Goal: Task Accomplishment & Management: Use online tool/utility

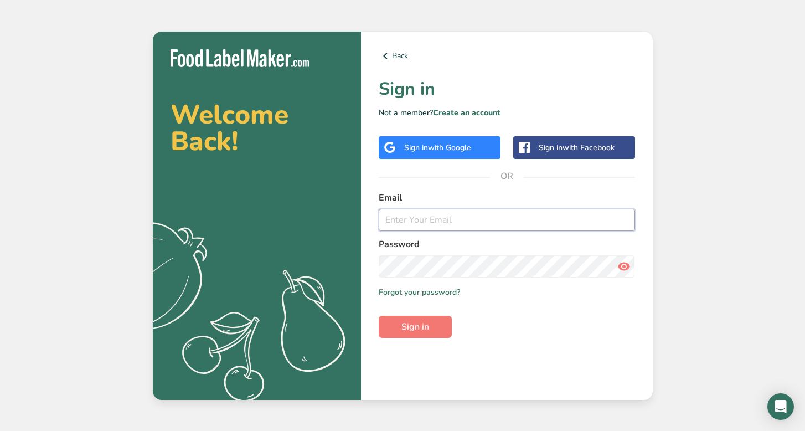
type input "sloan@sloanseasonings.com"
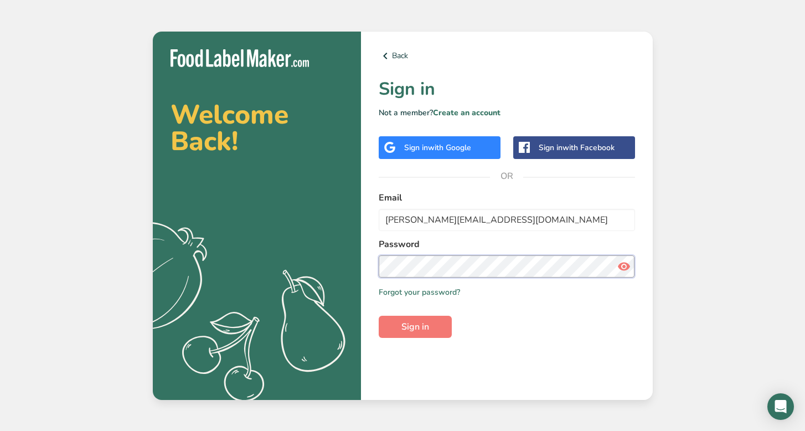
click at [415, 326] on button "Sign in" at bounding box center [415, 326] width 73 height 22
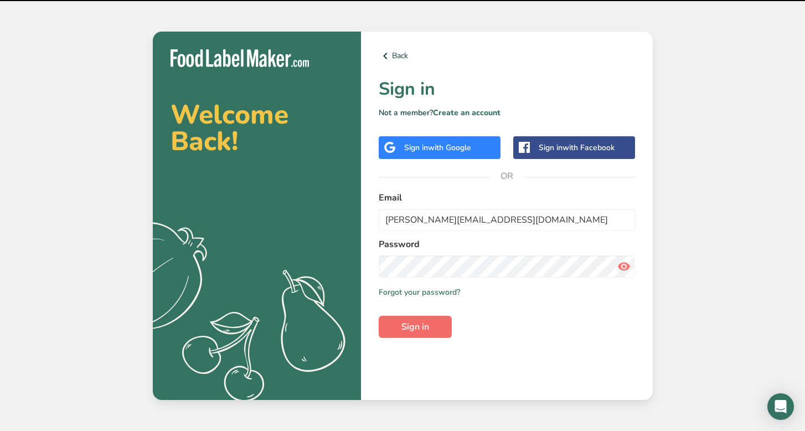
click at [420, 326] on span "Sign in" at bounding box center [415, 326] width 28 height 13
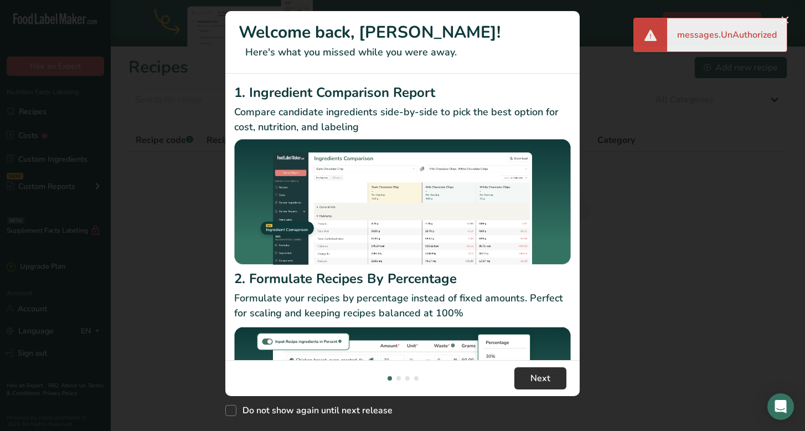
click at [551, 377] on button "Next" at bounding box center [540, 378] width 52 height 22
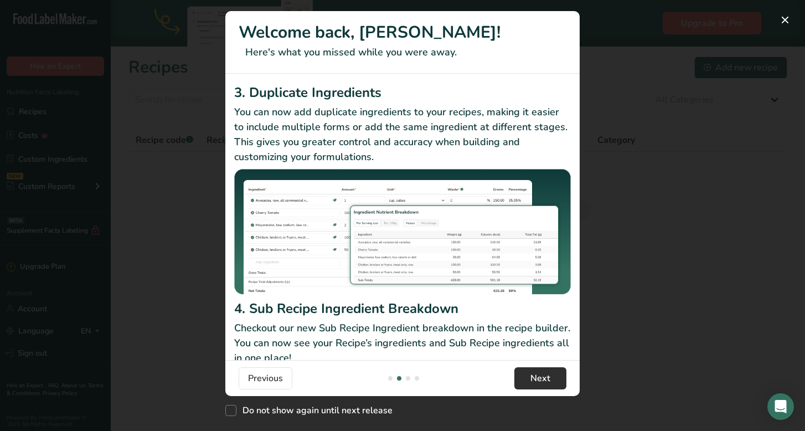
click at [551, 377] on button "Next" at bounding box center [540, 378] width 52 height 22
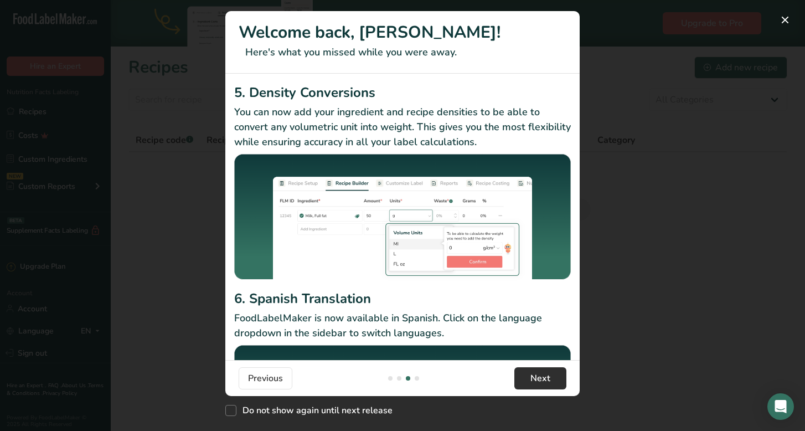
click at [551, 377] on button "Next" at bounding box center [540, 378] width 52 height 22
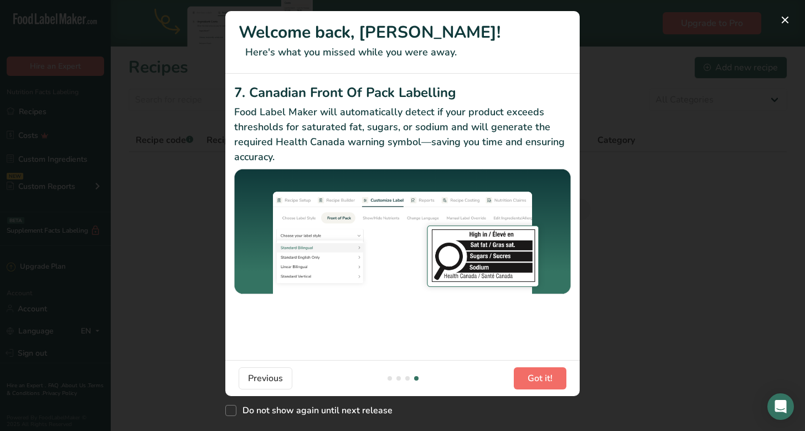
click at [551, 377] on span "Got it!" at bounding box center [539, 377] width 25 height 13
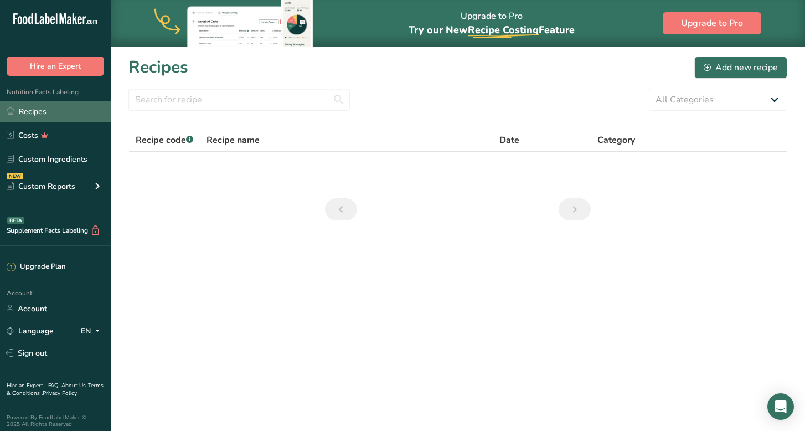
click at [32, 111] on link "Recipes" at bounding box center [55, 111] width 111 height 21
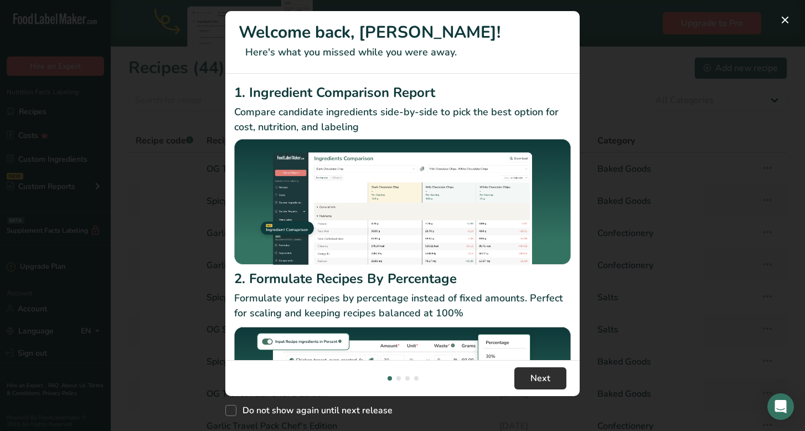
click at [543, 379] on span "Next" at bounding box center [540, 377] width 20 height 13
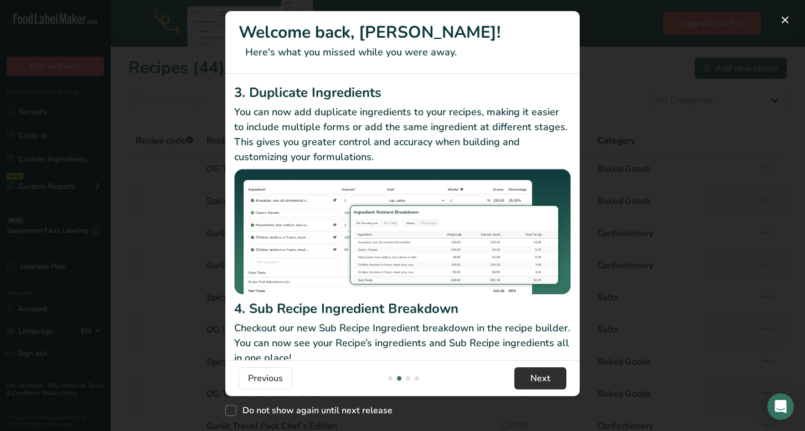
click at [543, 379] on span "Next" at bounding box center [540, 377] width 20 height 13
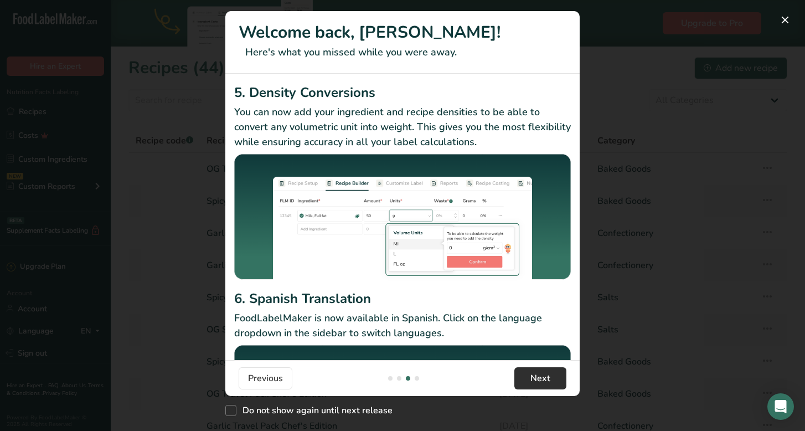
click at [543, 379] on span "Next" at bounding box center [540, 377] width 20 height 13
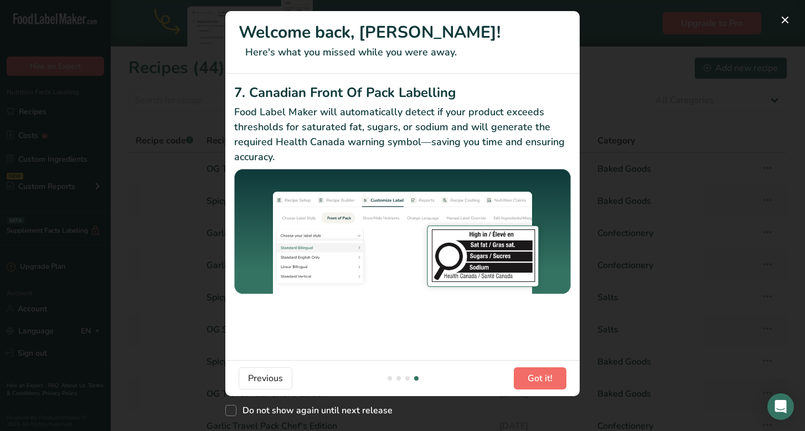
click at [543, 379] on span "Got it!" at bounding box center [539, 377] width 25 height 13
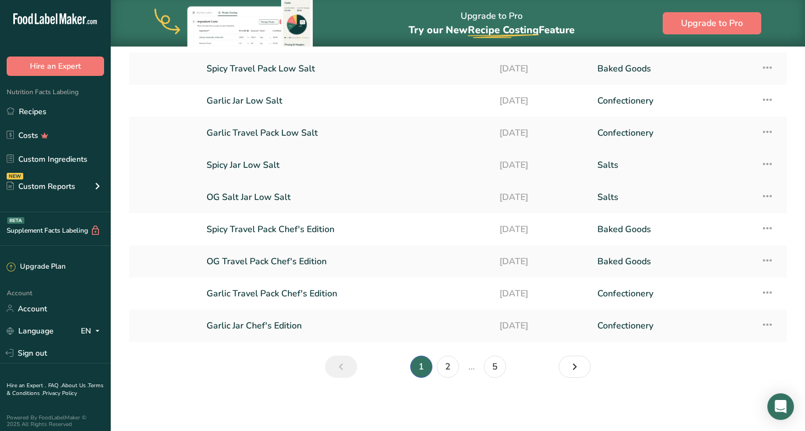
scroll to position [132, 0]
click at [574, 371] on icon "Next page" at bounding box center [574, 366] width 13 height 20
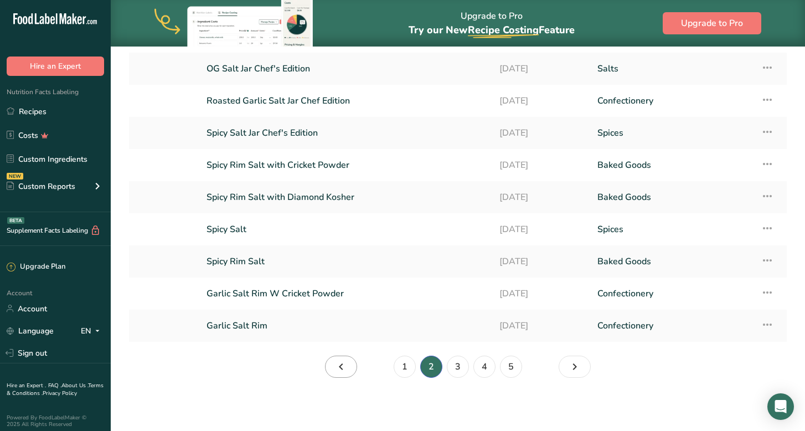
click at [343, 369] on icon "Page 1." at bounding box center [340, 366] width 13 height 20
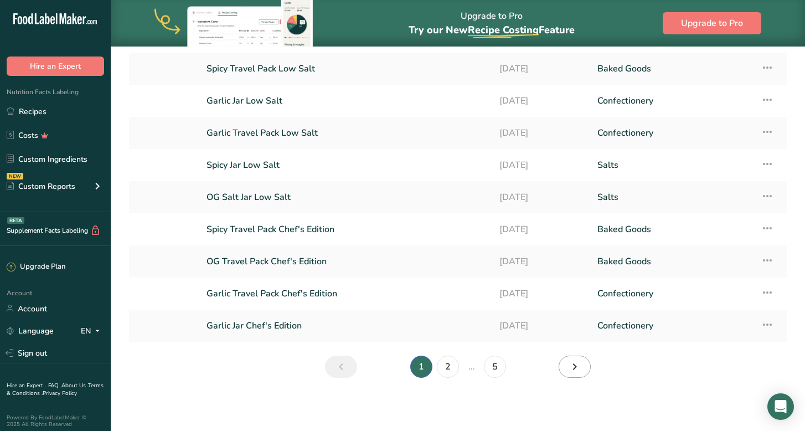
click at [581, 362] on icon "Page 2." at bounding box center [574, 366] width 13 height 20
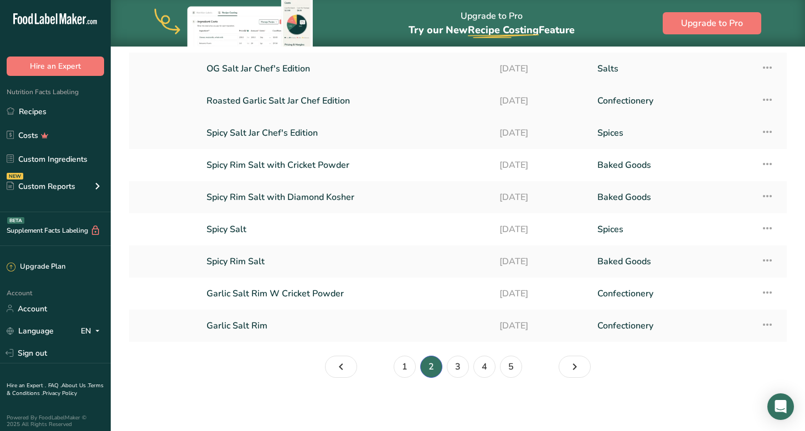
click at [285, 107] on link "Roasted Garlic Salt Jar Chef Edition" at bounding box center [345, 100] width 279 height 23
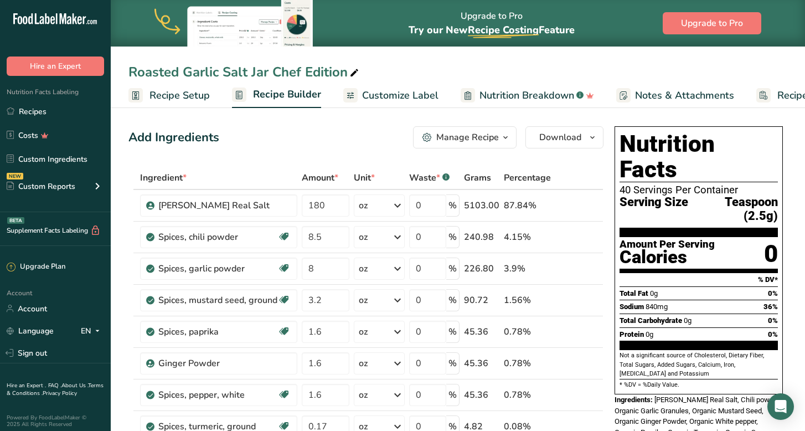
click at [206, 95] on span "Recipe Setup" at bounding box center [179, 95] width 60 height 15
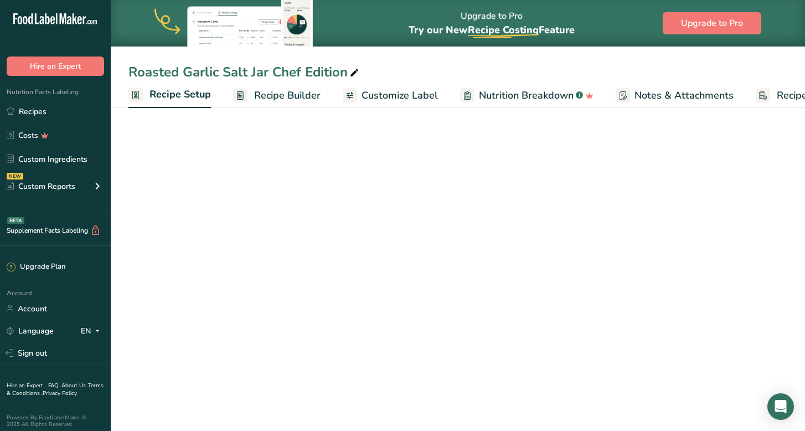
scroll to position [0, 4]
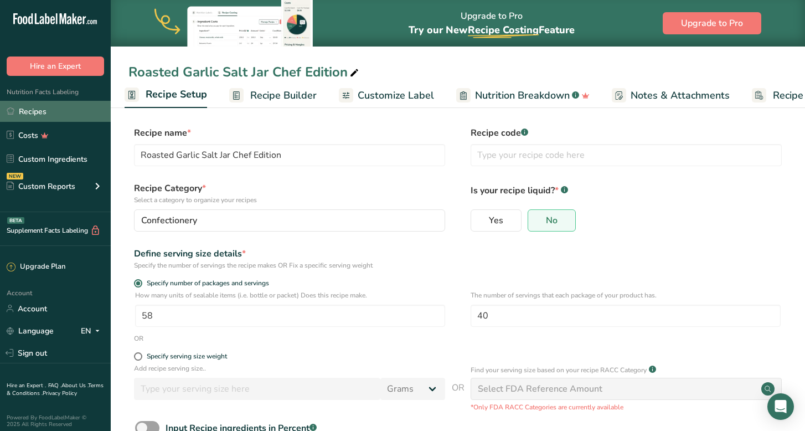
click at [38, 113] on link "Recipes" at bounding box center [55, 111] width 111 height 21
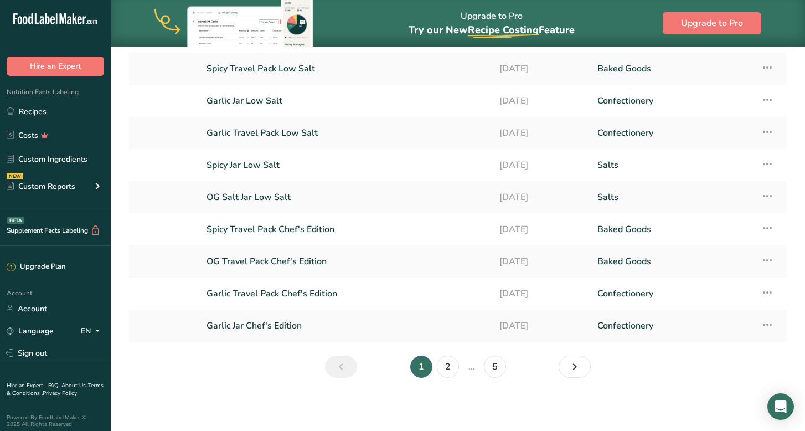
scroll to position [132, 0]
click at [452, 364] on link "2" at bounding box center [448, 366] width 22 height 22
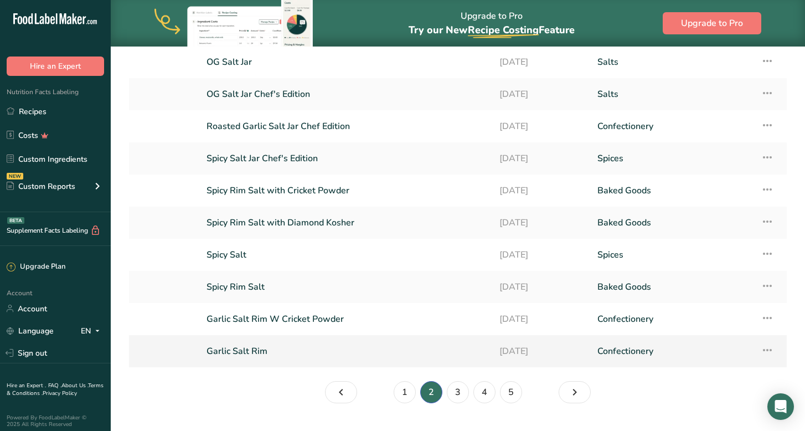
scroll to position [109, 0]
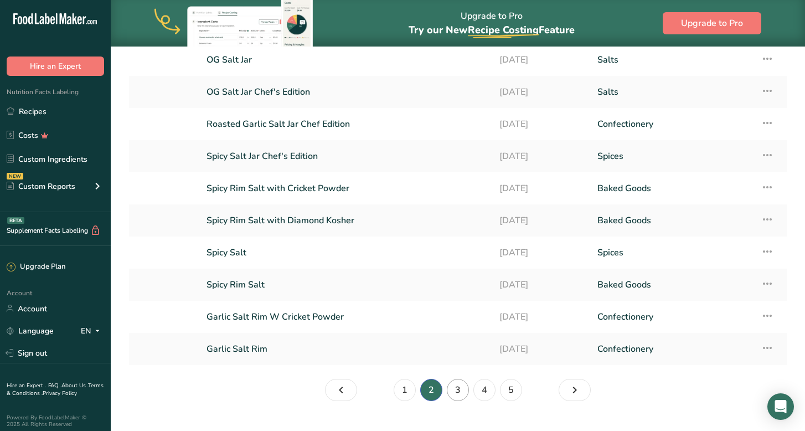
click at [463, 385] on link "3" at bounding box center [458, 390] width 22 height 22
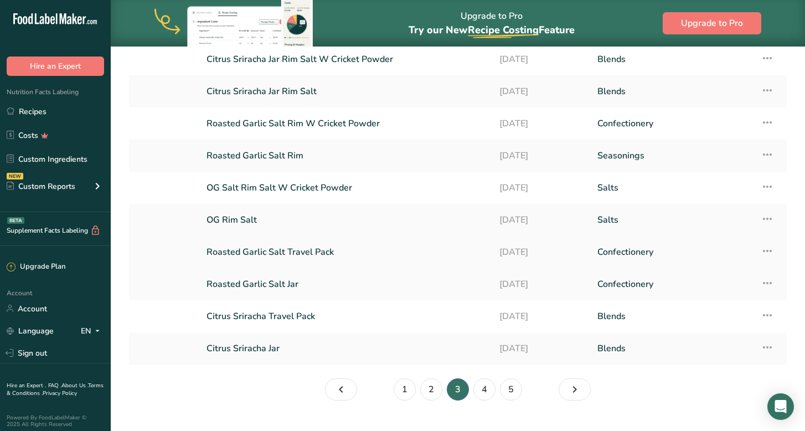
scroll to position [116, 0]
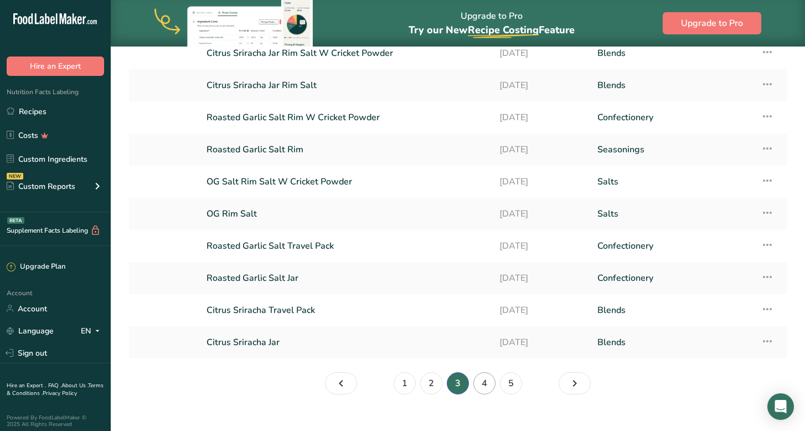
click at [490, 386] on link "4" at bounding box center [484, 383] width 22 height 22
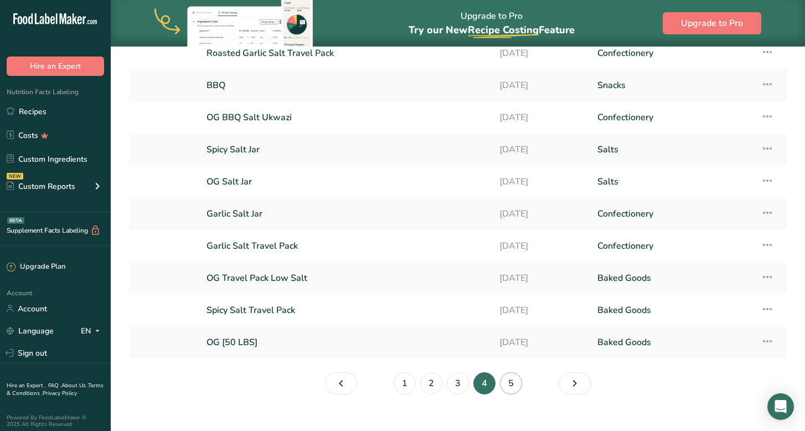
click at [510, 384] on link "5" at bounding box center [511, 383] width 22 height 22
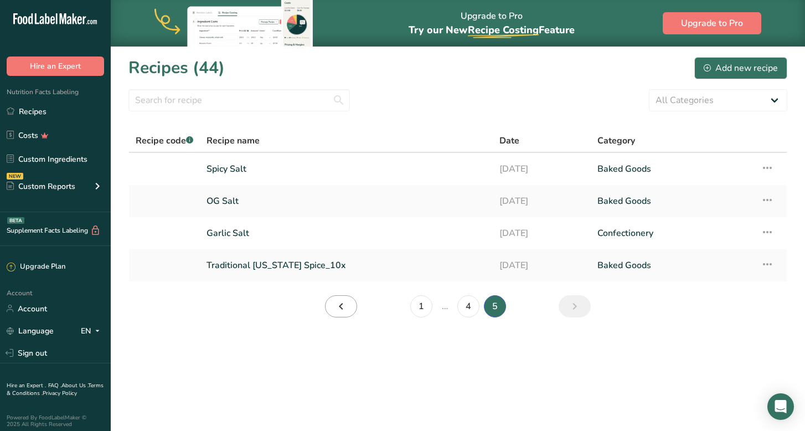
click at [347, 312] on icon "Page 4." at bounding box center [340, 306] width 13 height 20
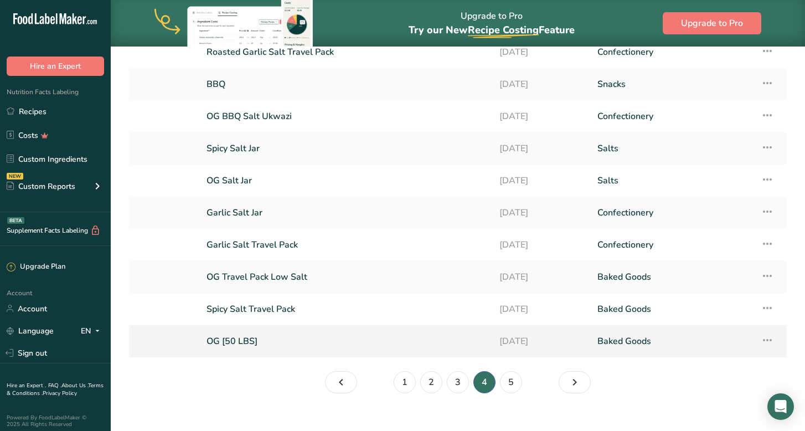
scroll to position [117, 0]
click at [427, 384] on link "2" at bounding box center [431, 381] width 22 height 22
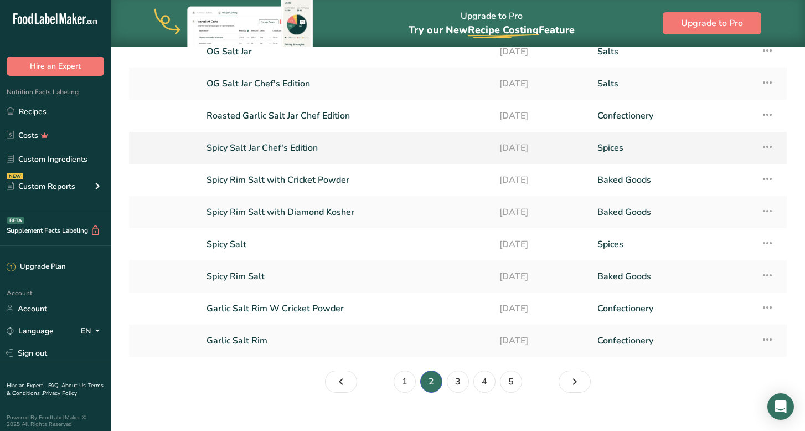
click at [304, 152] on link "Spicy Salt Jar Chef's Edition" at bounding box center [345, 147] width 279 height 23
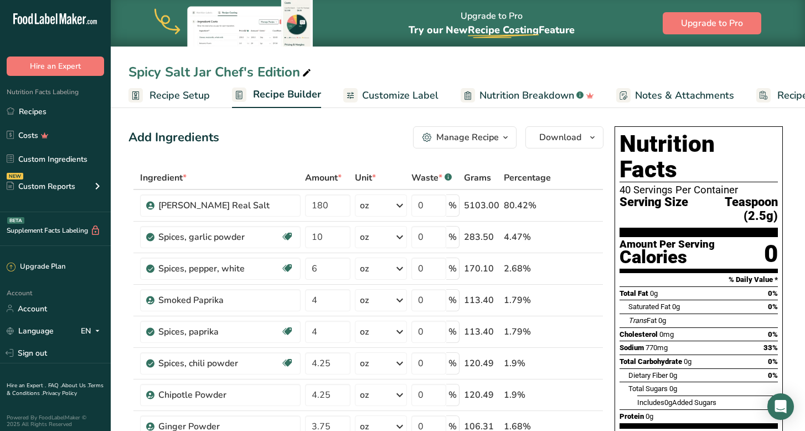
click at [206, 95] on span "Recipe Setup" at bounding box center [179, 95] width 60 height 15
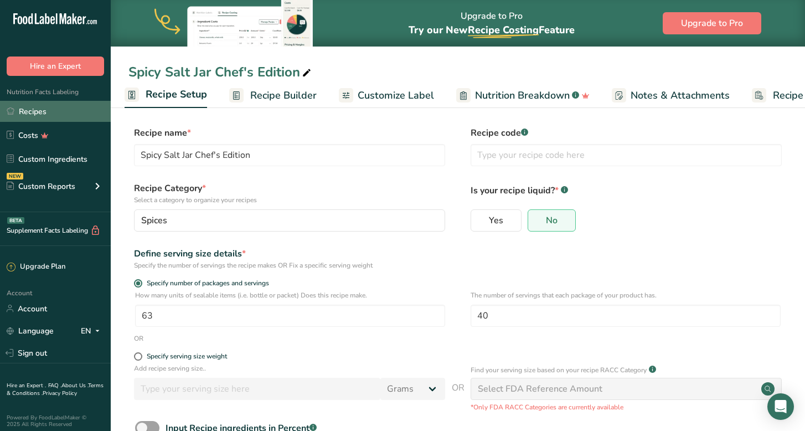
click at [53, 112] on link "Recipes" at bounding box center [55, 111] width 111 height 21
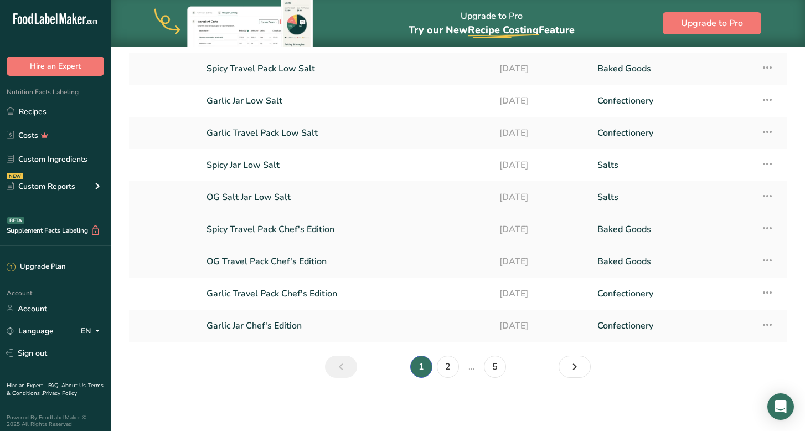
scroll to position [132, 0]
click at [334, 295] on link "Garlic Travel Pack Chef's Edition" at bounding box center [345, 293] width 279 height 23
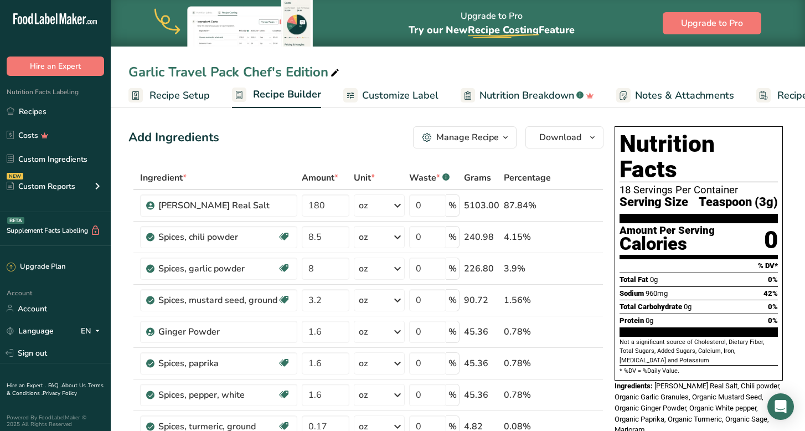
click at [205, 98] on span "Recipe Setup" at bounding box center [179, 95] width 60 height 15
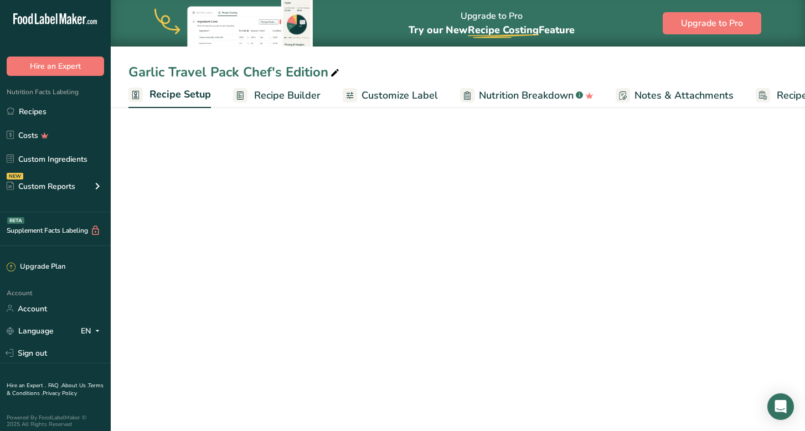
scroll to position [0, 4]
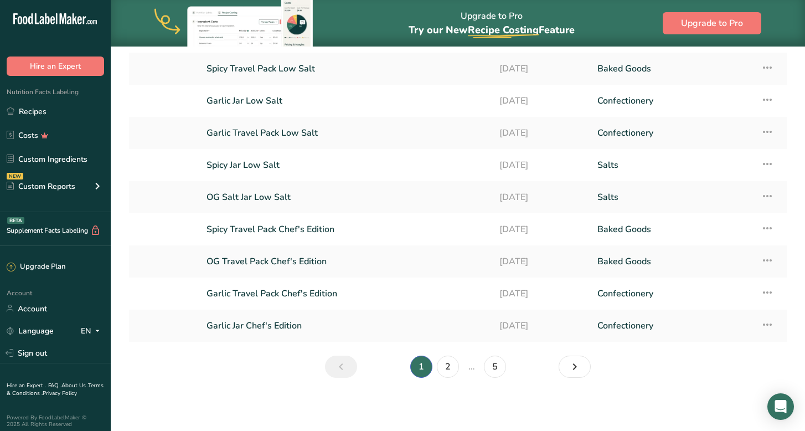
scroll to position [132, 0]
click at [578, 369] on icon "Next page" at bounding box center [574, 366] width 13 height 20
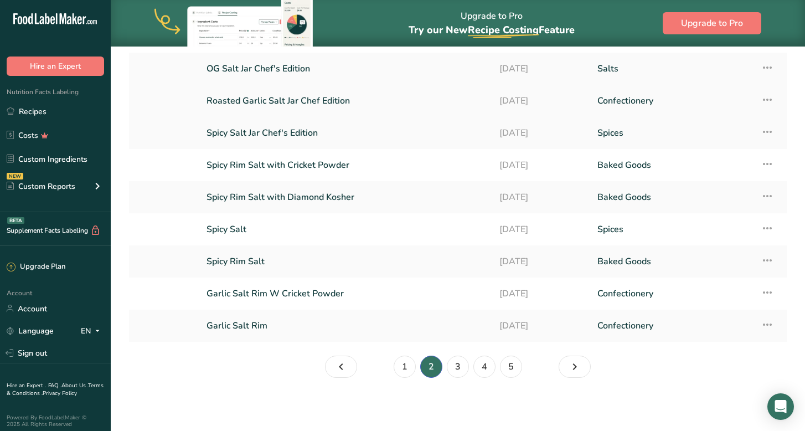
click at [313, 104] on link "Roasted Garlic Salt Jar Chef Edition" at bounding box center [345, 100] width 279 height 23
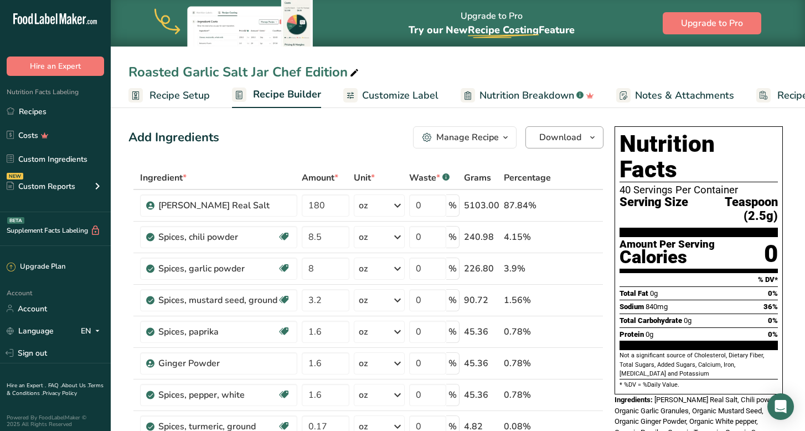
click at [572, 138] on span "Download" at bounding box center [560, 137] width 42 height 13
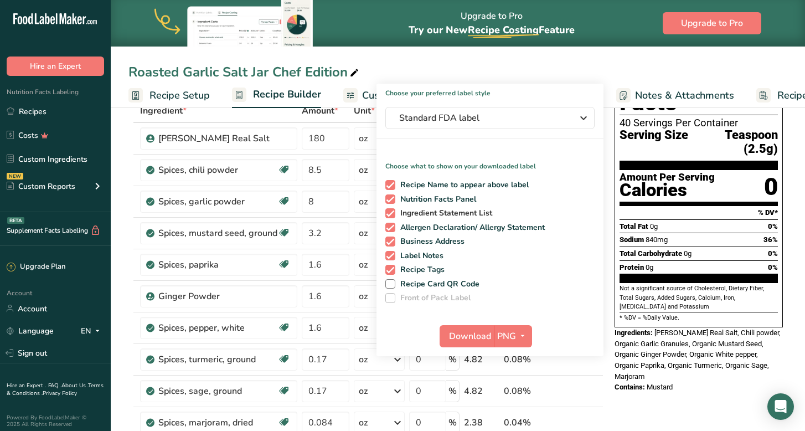
scroll to position [88, 0]
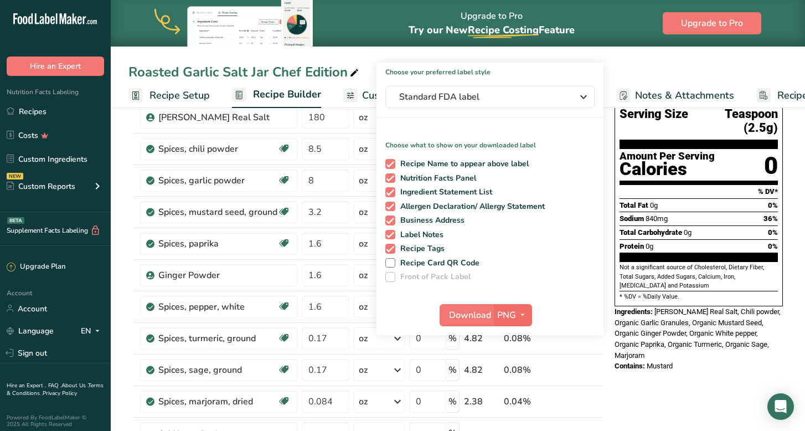
click at [502, 313] on span "PNG" at bounding box center [506, 314] width 19 height 13
click at [521, 390] on link "PDF" at bounding box center [513, 392] width 35 height 18
click at [463, 98] on span "Standard FDA label" at bounding box center [482, 96] width 166 height 13
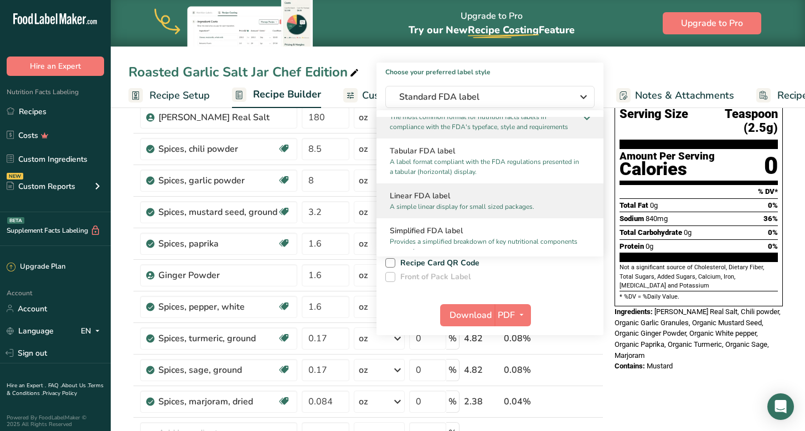
scroll to position [44, 0]
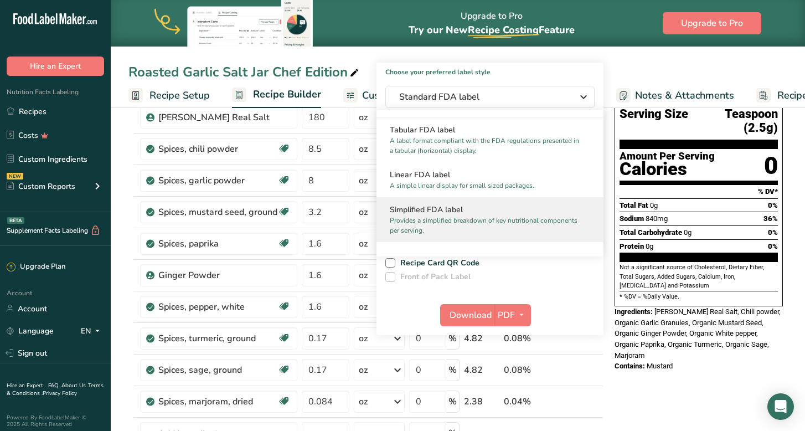
click at [464, 217] on p "Provides a simplified breakdown of key nutritional components per serving." at bounding box center [485, 225] width 190 height 20
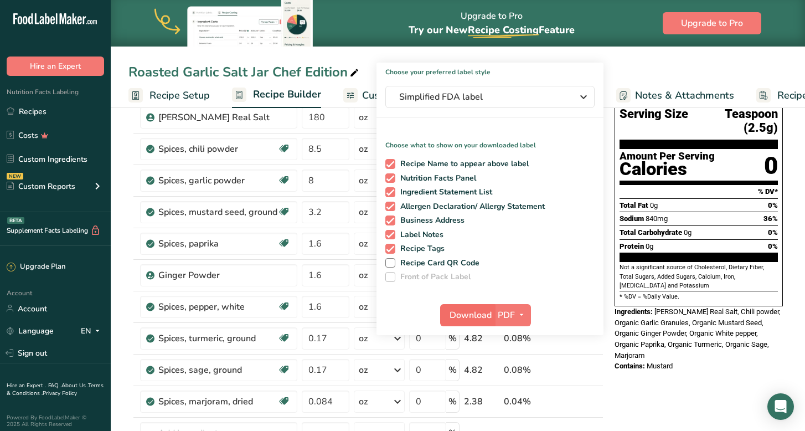
click at [474, 310] on span "Download" at bounding box center [470, 314] width 42 height 13
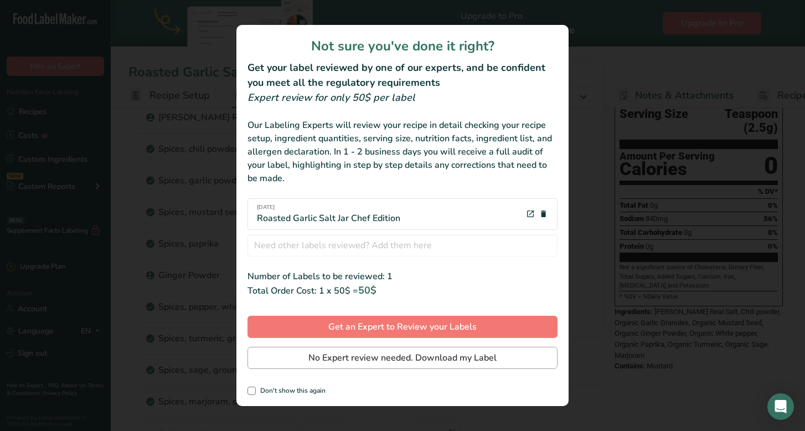
click at [449, 351] on span "No Expert review needed. Download my Label" at bounding box center [402, 357] width 188 height 13
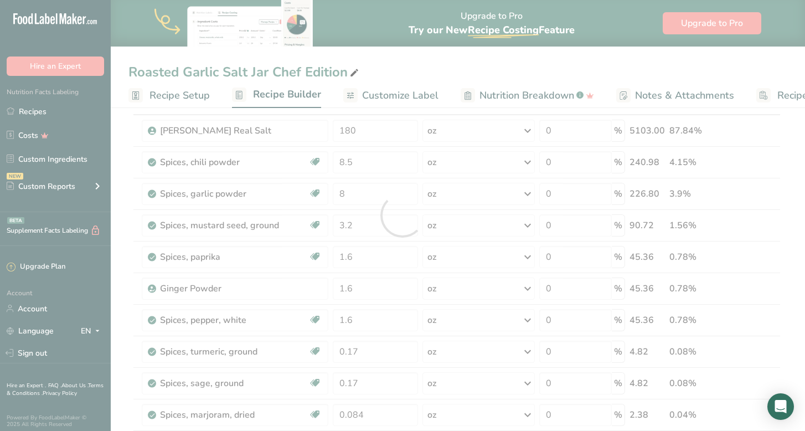
scroll to position [0, 0]
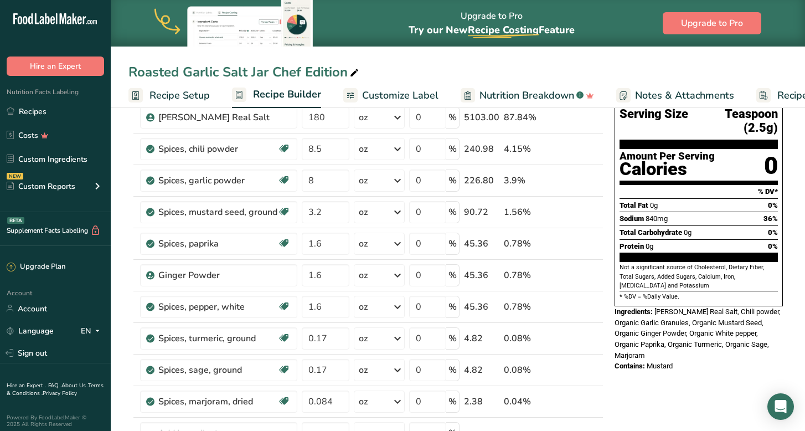
click at [353, 76] on icon at bounding box center [354, 72] width 10 height 15
click at [59, 108] on link "Recipes" at bounding box center [55, 111] width 111 height 21
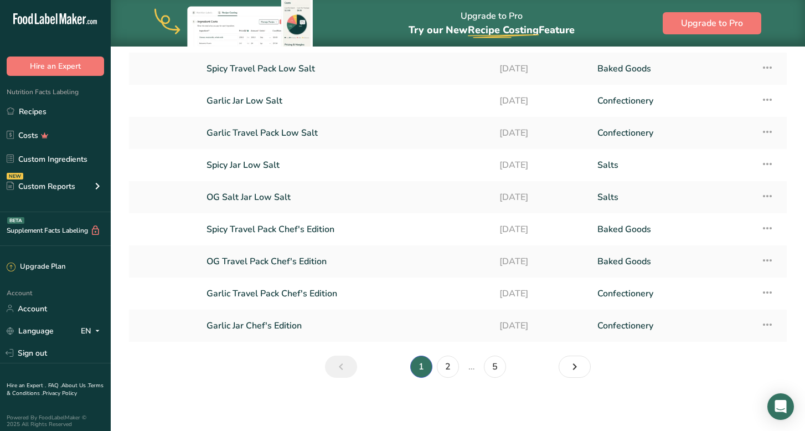
scroll to position [132, 0]
click at [447, 366] on link "2" at bounding box center [448, 366] width 22 height 22
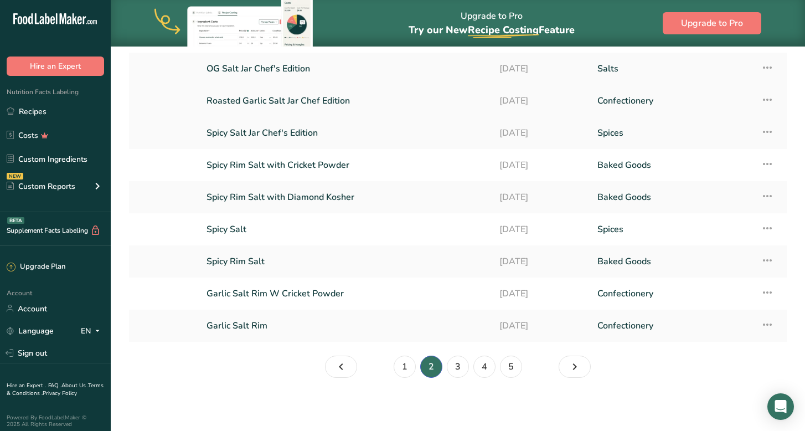
click at [762, 103] on icon at bounding box center [766, 100] width 13 height 20
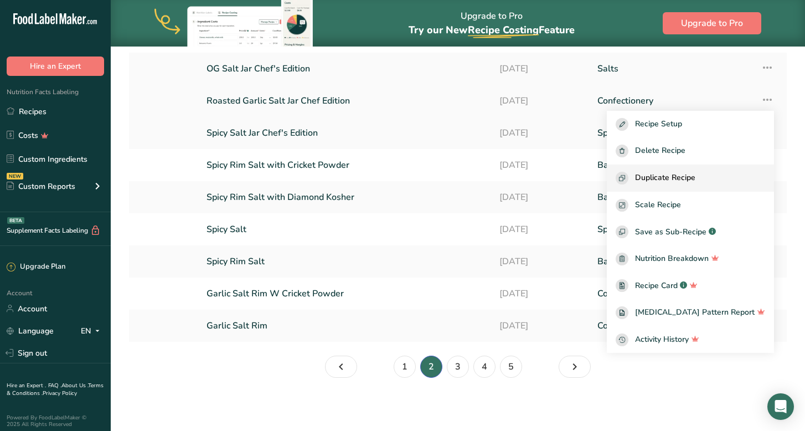
click at [713, 170] on button "Duplicate Recipe" at bounding box center [690, 177] width 167 height 27
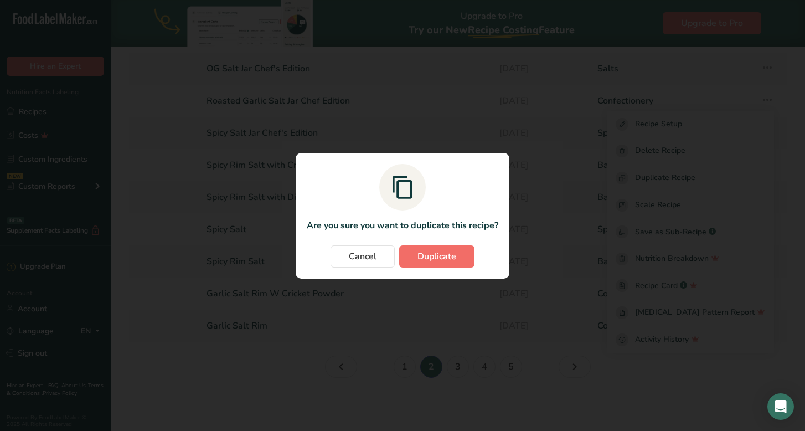
click at [440, 255] on span "Duplicate" at bounding box center [436, 256] width 39 height 13
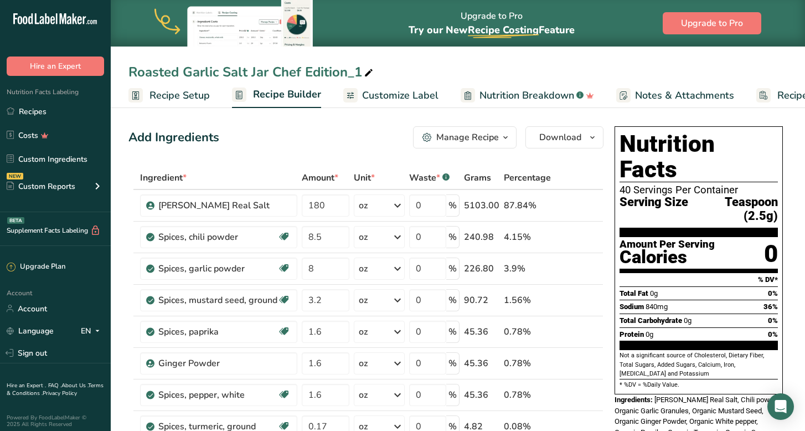
click at [291, 70] on div "Roasted Garlic Salt Jar Chef Edition_1" at bounding box center [251, 72] width 247 height 20
drag, startPoint x: 250, startPoint y: 75, endPoint x: 266, endPoint y: 69, distance: 17.9
click at [415, 69] on input "Roasted Garlic Salt Travel Pack Chef Edition_1" at bounding box center [457, 72] width 659 height 20
type input "Roasted Garlic Salt Travel Pack Chef Edition"
click at [207, 96] on span "Recipe Setup" at bounding box center [179, 95] width 60 height 15
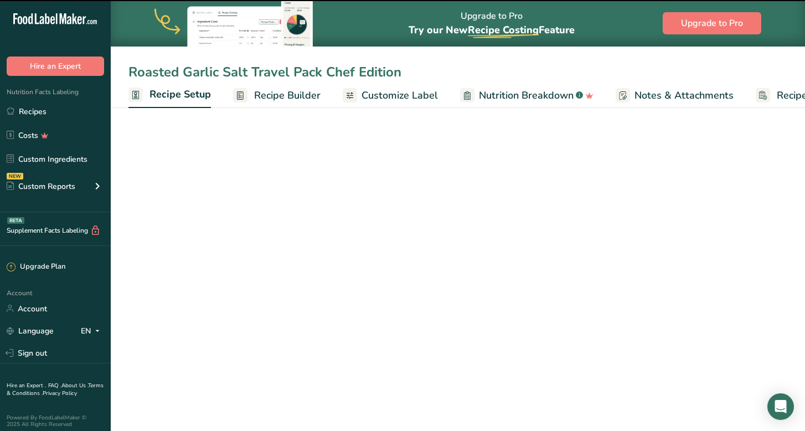
scroll to position [0, 4]
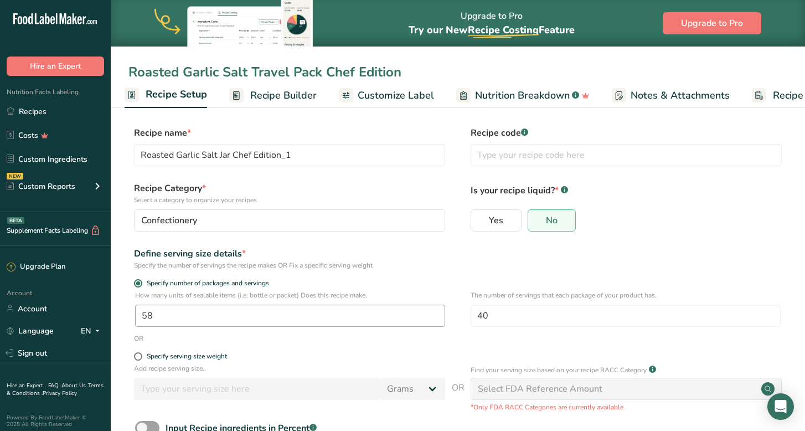
type input "Roasted Garlic Salt Travel Pack Chef Edition"
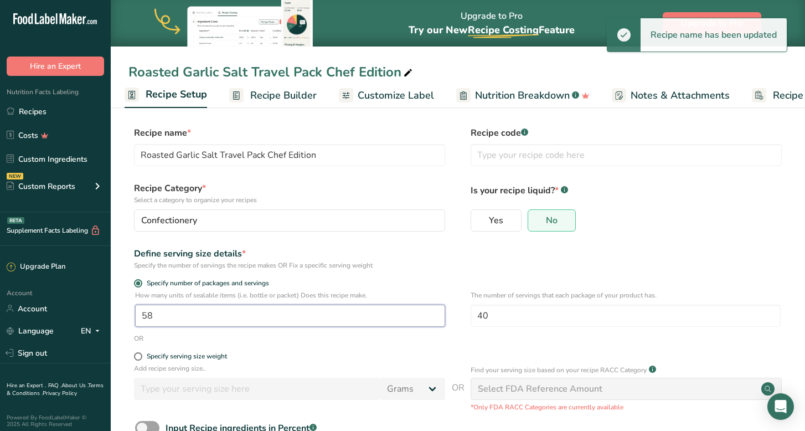
click at [242, 315] on input "58" at bounding box center [290, 315] width 310 height 22
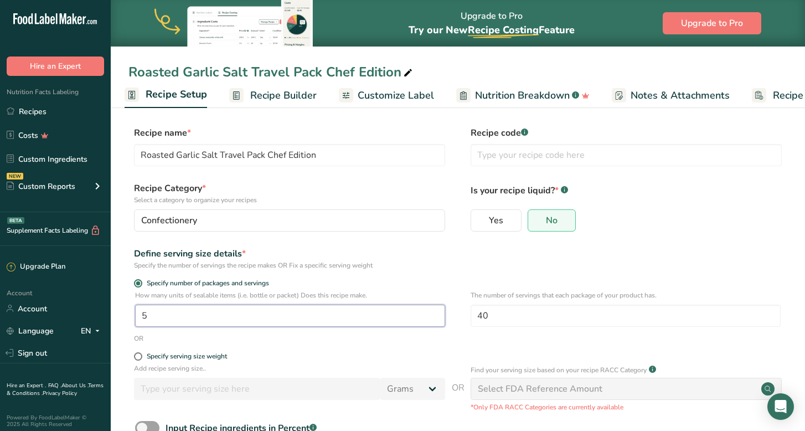
type input "1"
type input "112"
click at [516, 313] on input "40" at bounding box center [625, 315] width 310 height 22
type input "4"
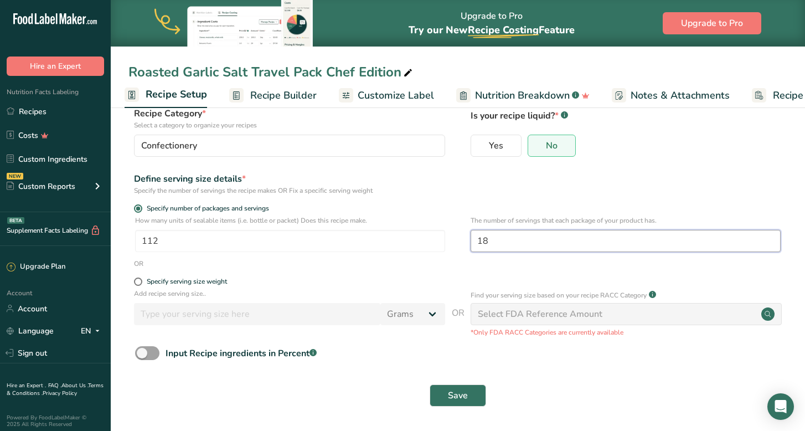
scroll to position [74, 0]
type input "18"
click at [463, 393] on span "Save" at bounding box center [458, 395] width 20 height 13
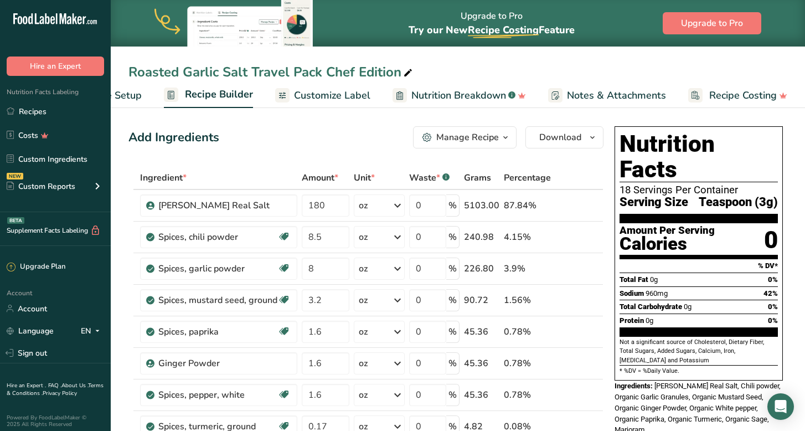
scroll to position [0, 68]
click at [586, 139] on span "button" at bounding box center [592, 137] width 13 height 13
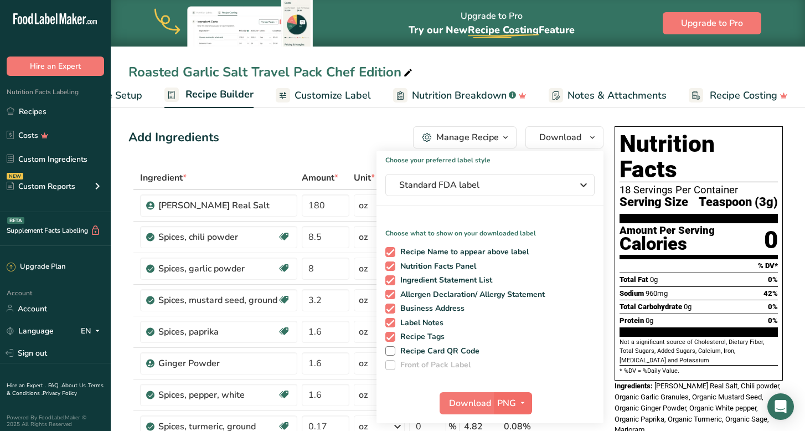
click at [506, 401] on span "PNG" at bounding box center [506, 402] width 19 height 13
click at [505, 402] on span "PNG" at bounding box center [506, 402] width 19 height 13
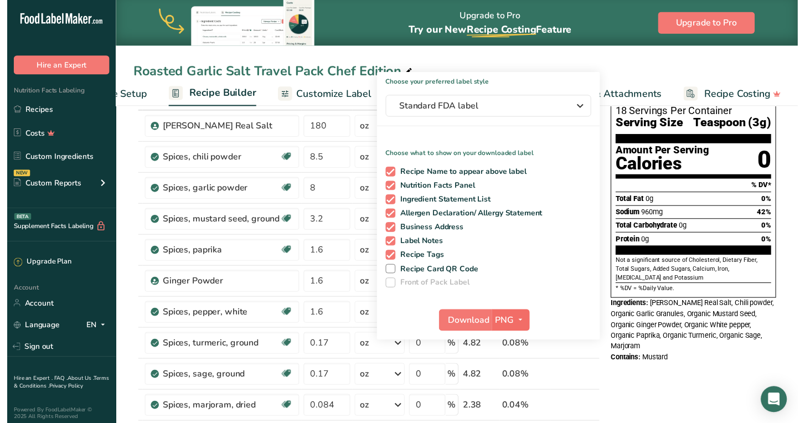
scroll to position [92, 0]
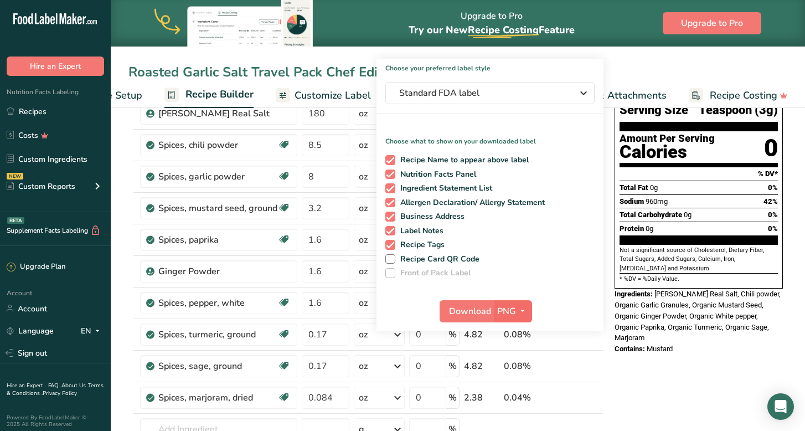
click at [504, 315] on span "PNG" at bounding box center [506, 310] width 19 height 13
click at [515, 385] on link "PDF" at bounding box center [513, 388] width 35 height 18
click at [463, 312] on span "Download" at bounding box center [470, 310] width 42 height 13
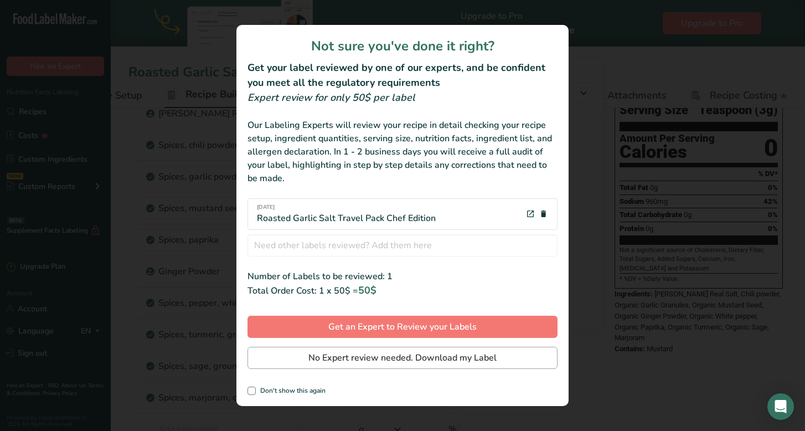
click at [400, 359] on span "No Expert review needed. Download my Label" at bounding box center [402, 357] width 188 height 13
